Goal: Use online tool/utility: Utilize a website feature to perform a specific function

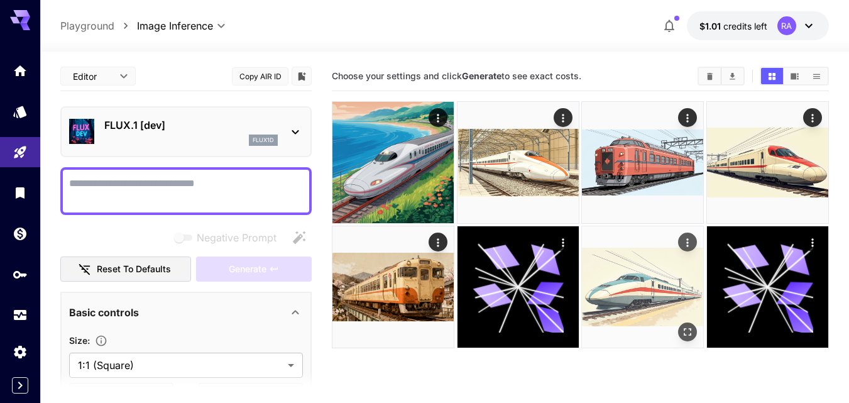
click at [654, 287] on img at bounding box center [642, 286] width 121 height 121
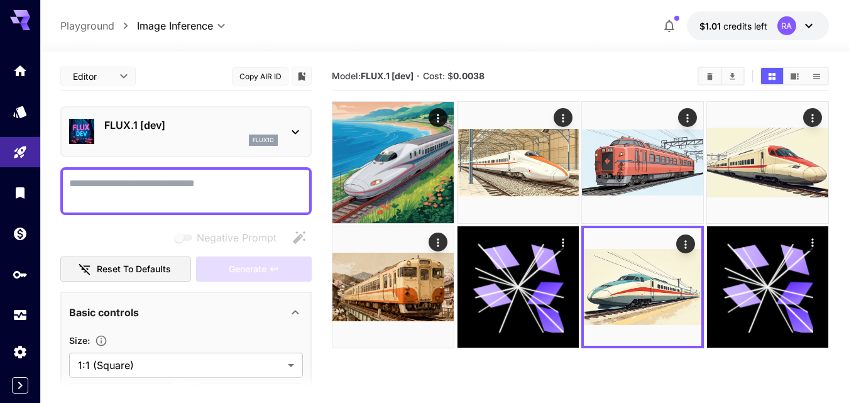
click at [275, 129] on p "FLUX.1 [dev]" at bounding box center [190, 125] width 173 height 15
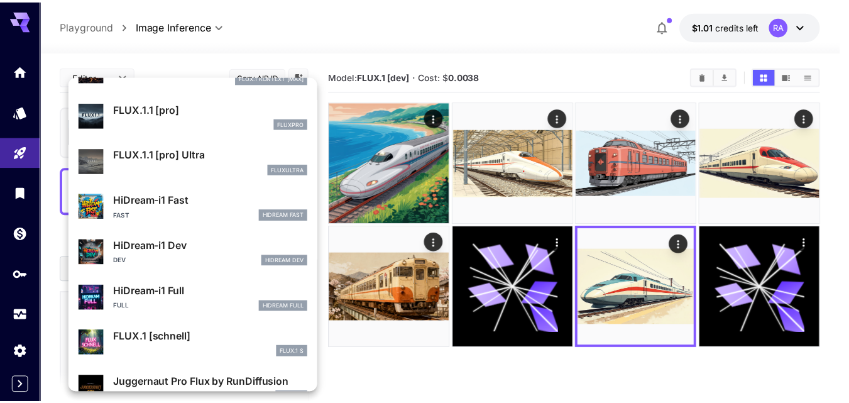
scroll to position [1017, 0]
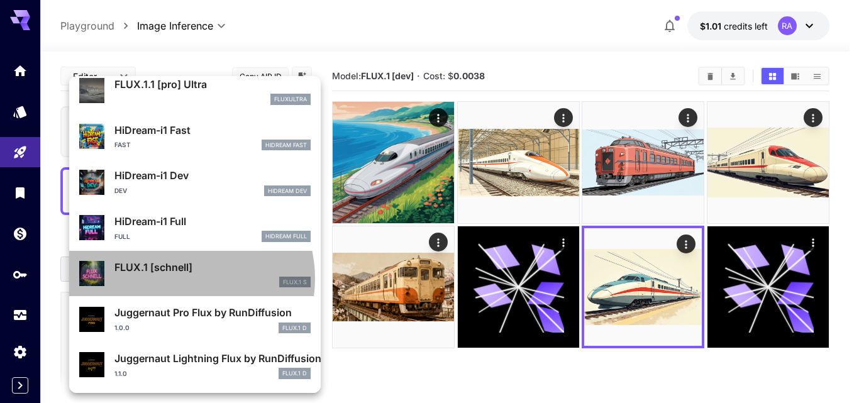
click at [184, 278] on div "FLUX.1 S" at bounding box center [212, 282] width 196 height 11
type input "*"
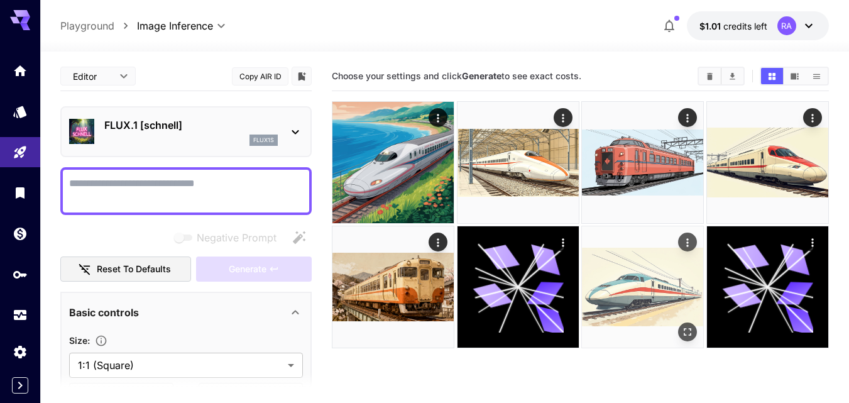
click at [603, 253] on img at bounding box center [642, 286] width 121 height 121
